Goal: Task Accomplishment & Management: Complete application form

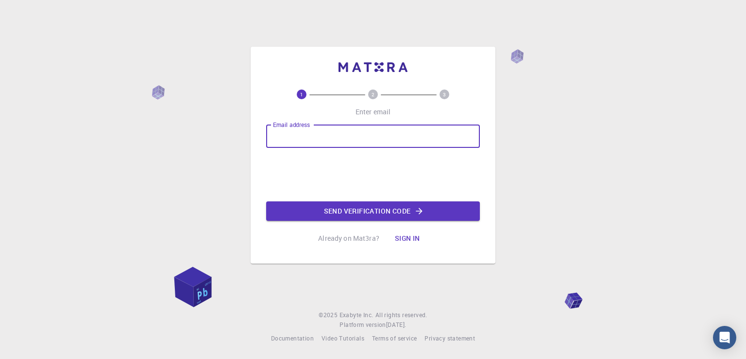
click at [278, 141] on input "Email address" at bounding box center [373, 135] width 214 height 23
type input "[PERSON_NAME][EMAIL_ADDRESS][DOMAIN_NAME]"
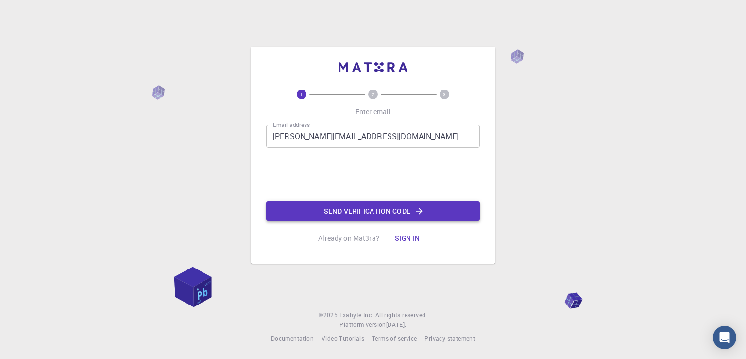
click at [330, 215] on button "Send verification code" at bounding box center [373, 210] width 214 height 19
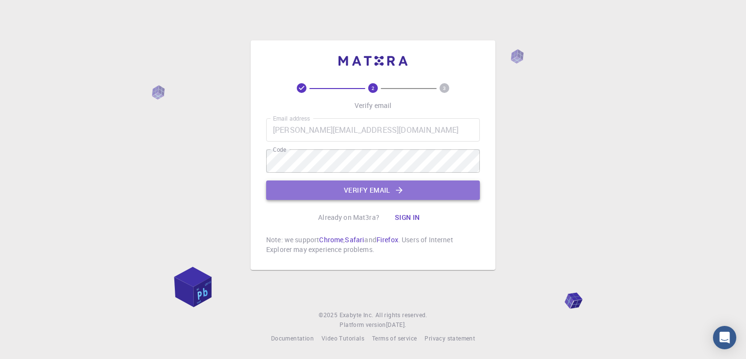
click at [390, 195] on button "Verify email" at bounding box center [373, 189] width 214 height 19
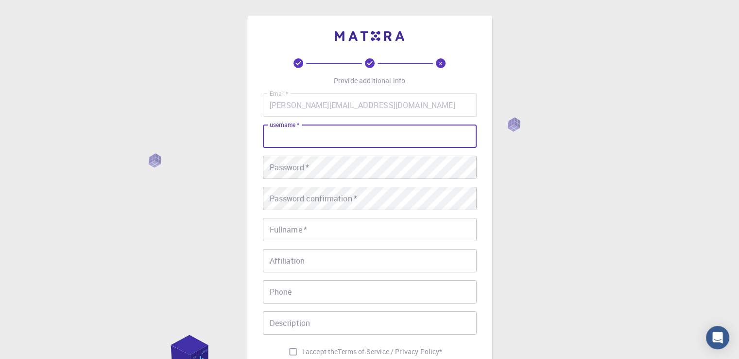
click at [303, 138] on input "username   *" at bounding box center [370, 135] width 214 height 23
type input "[PERSON_NAME]"
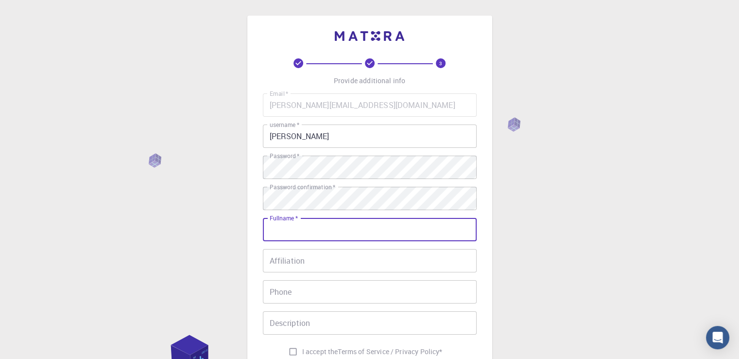
click at [296, 234] on input "Fullname   *" at bounding box center [370, 229] width 214 height 23
type input "Kiss [PERSON_NAME]"
click at [288, 292] on input "Phone" at bounding box center [370, 291] width 214 height 23
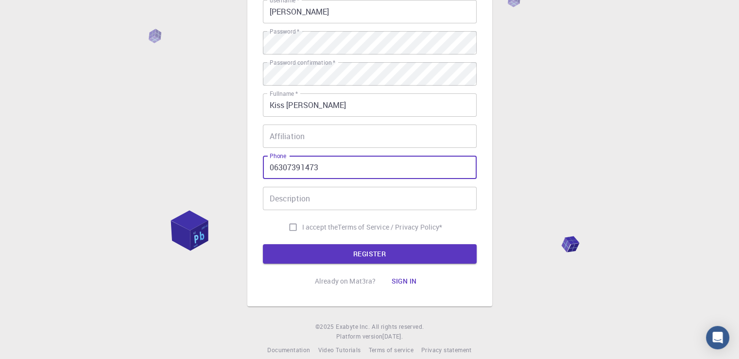
scroll to position [136, 0]
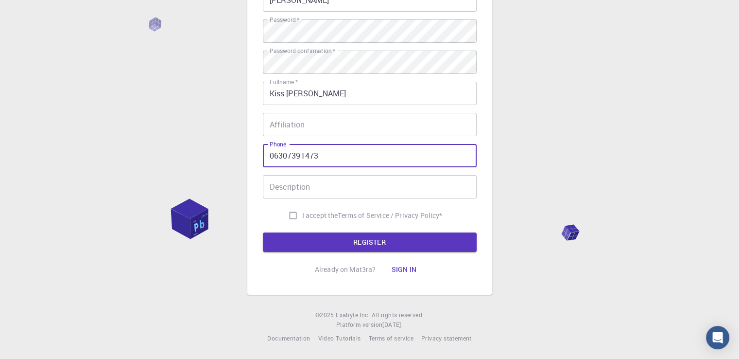
type input "06307391473"
click at [290, 214] on input "I accept the Terms of Service / Privacy Policy *" at bounding box center [293, 215] width 18 height 18
checkbox input "true"
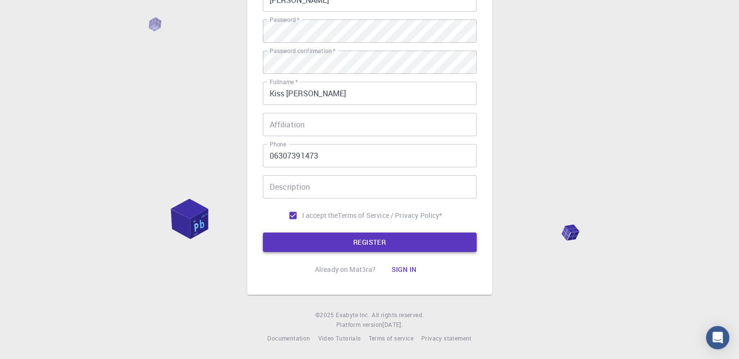
click at [355, 249] on button "REGISTER" at bounding box center [370, 241] width 214 height 19
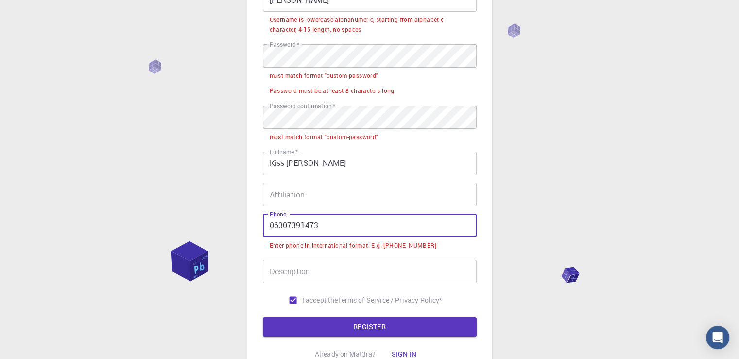
click at [269, 226] on input "06307391473" at bounding box center [370, 225] width 214 height 23
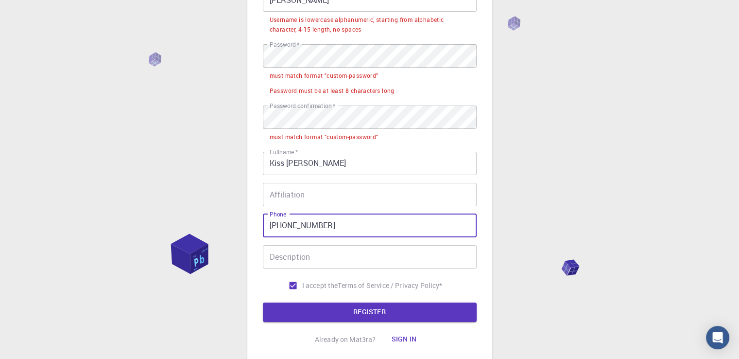
type input "[PHONE_NUMBER]"
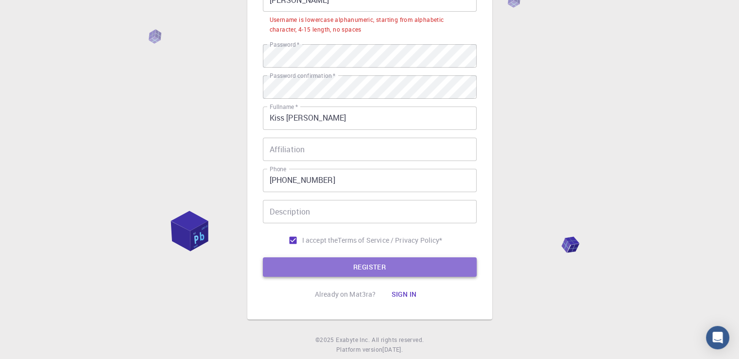
click at [359, 258] on button "REGISTER" at bounding box center [370, 266] width 214 height 19
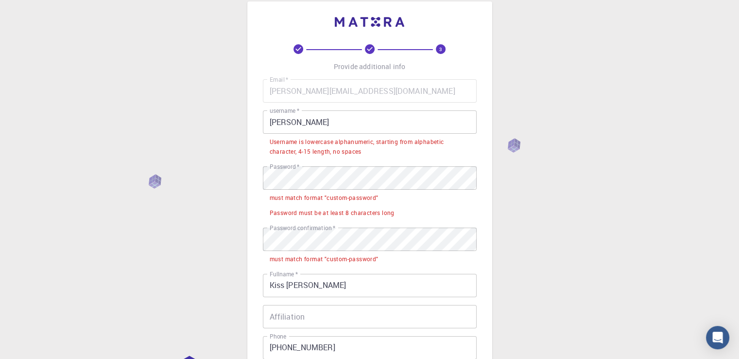
scroll to position [0, 0]
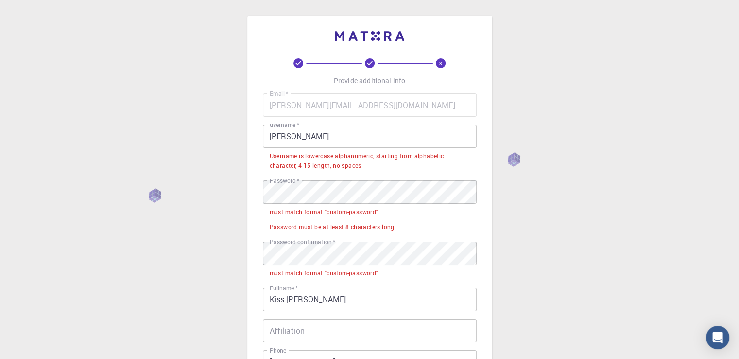
drag, startPoint x: 661, startPoint y: 0, endPoint x: 563, endPoint y: 69, distance: 120.1
click at [563, 69] on div "3 Provide additional info Email   * [PERSON_NAME][EMAIL_ADDRESS][DOMAIN_NAME] E…" at bounding box center [369, 282] width 739 height 564
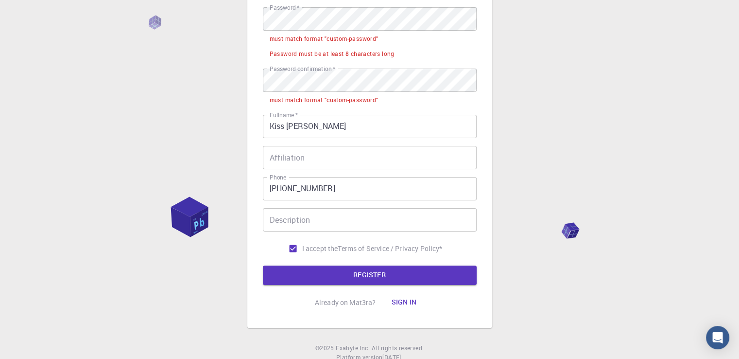
scroll to position [175, 0]
